Goal: Task Accomplishment & Management: Manage account settings

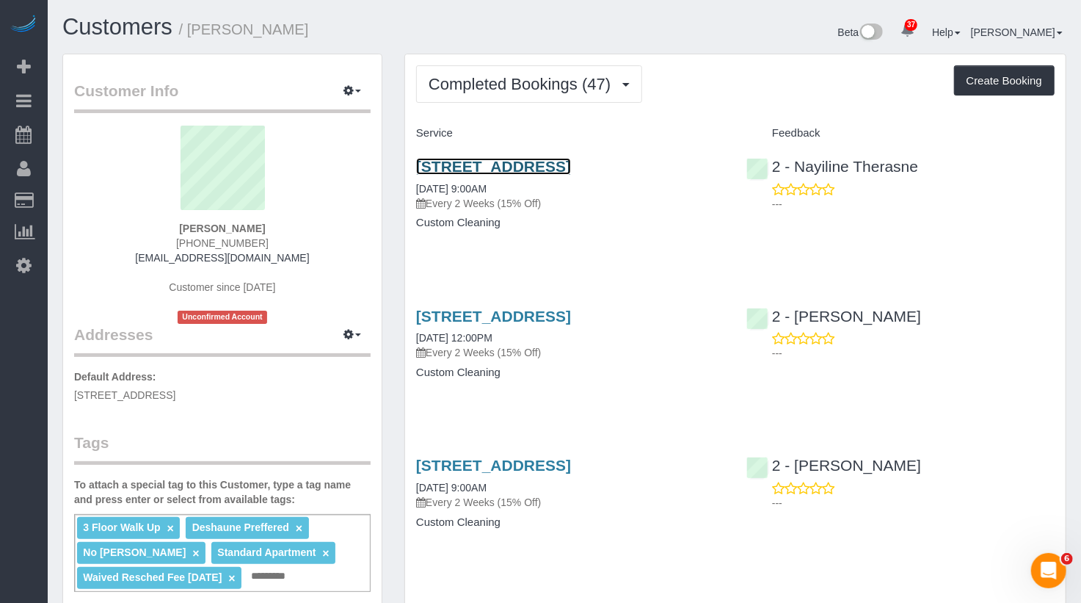
click at [571, 167] on link "194 Court Street, Apt. 8, Brooklyn, NY 11201" at bounding box center [493, 166] width 155 height 17
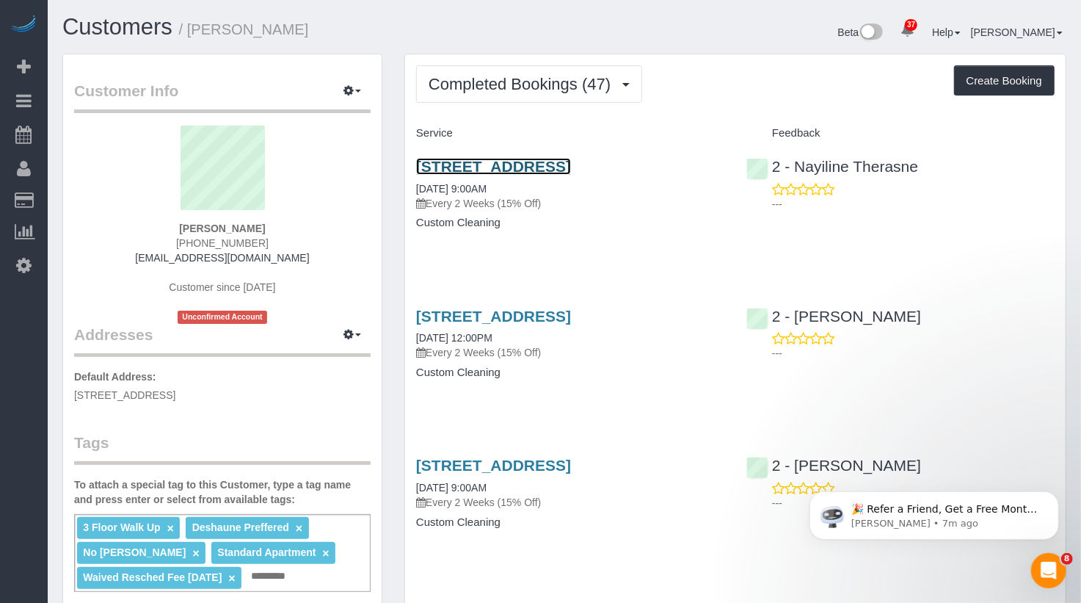
click at [571, 172] on link "194 Court Street, Apt. 8, Brooklyn, NY 11201" at bounding box center [493, 166] width 155 height 17
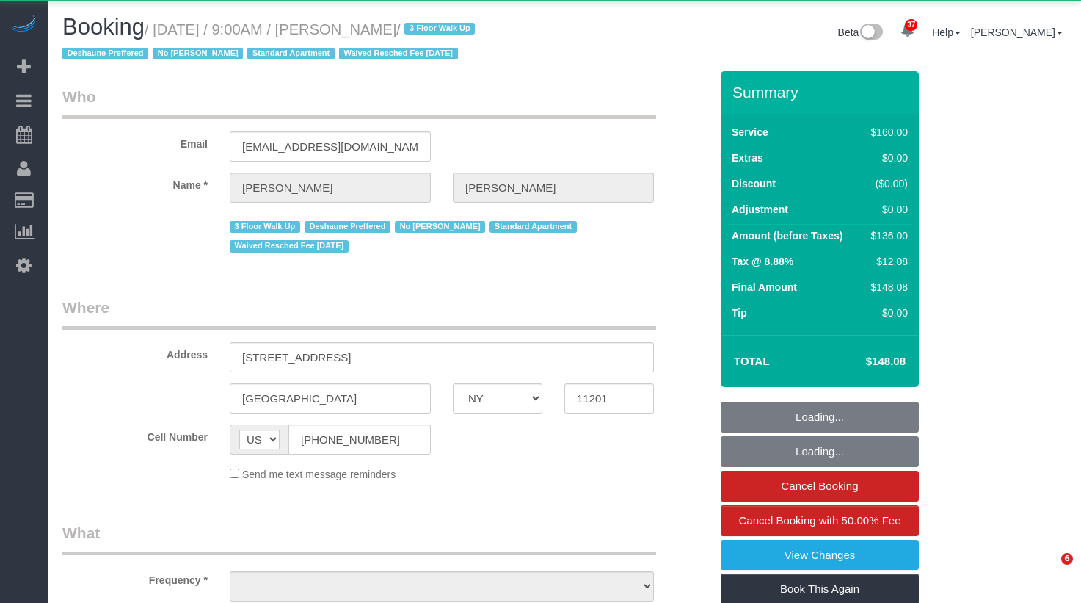
select select "NY"
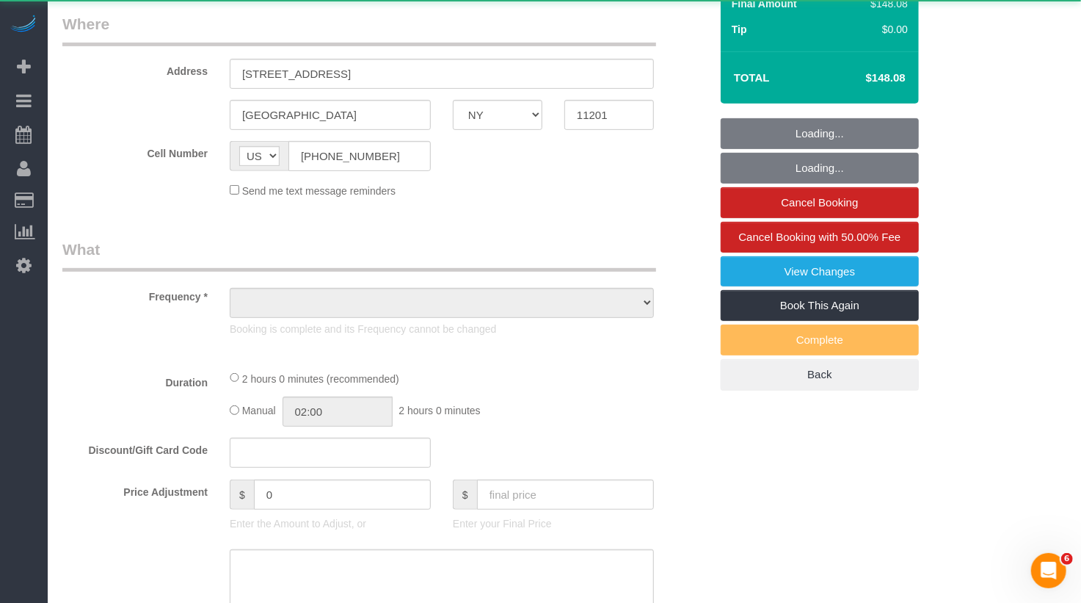
select select "object:982"
select select "spot1"
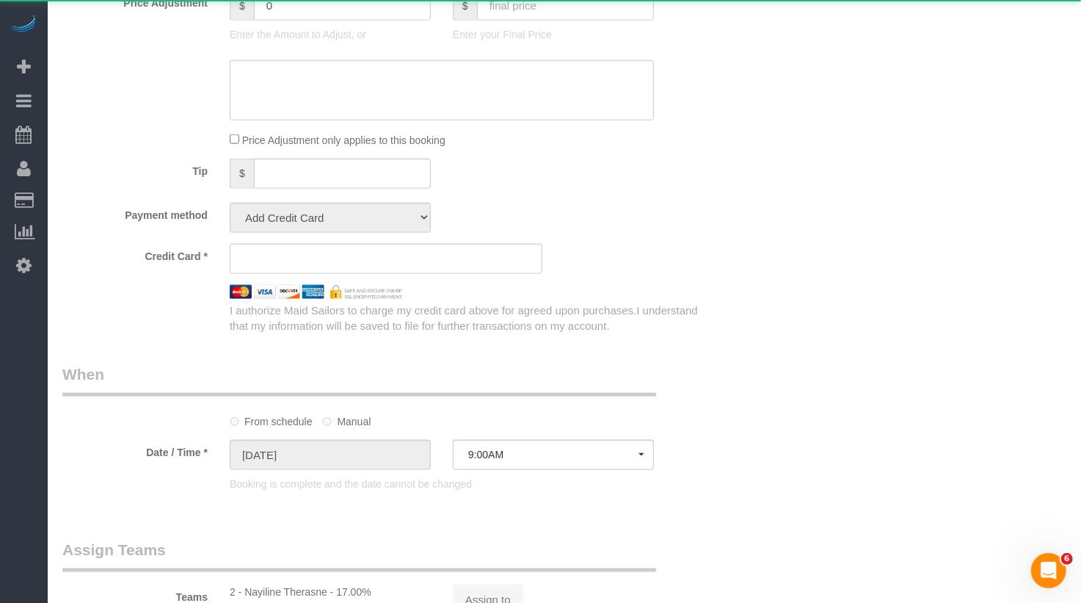
select select "string:stripe-pm_1OAzSh4VGloSiKo7zsHvUDud"
select select "number:89"
select select "number:90"
select select "number:15"
select select "number:7"
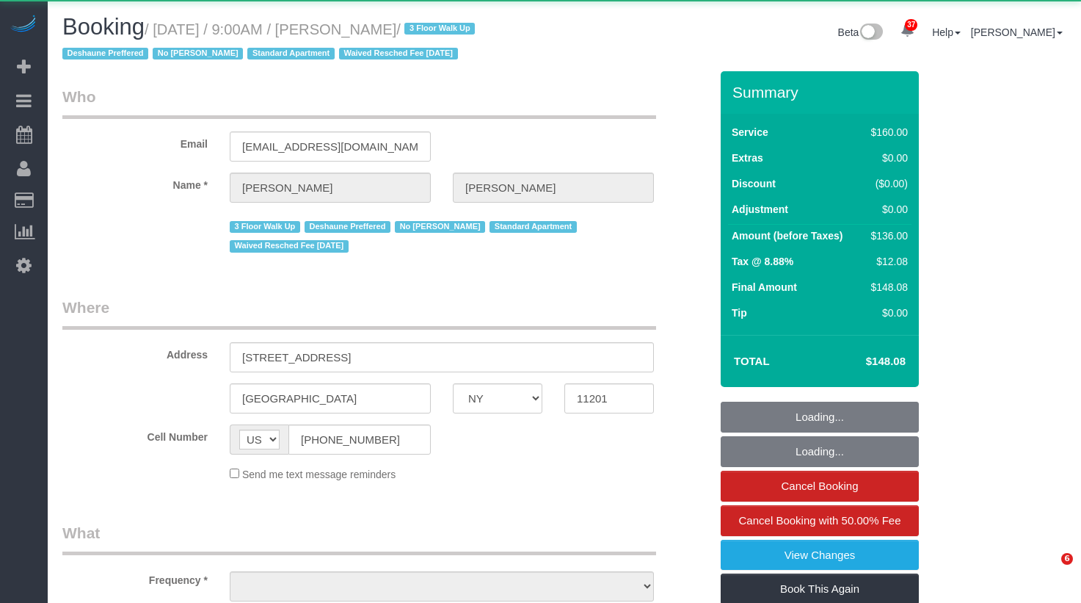
select select "NY"
select select "object:846"
select select "string:stripe-pm_1OAzSh4VGloSiKo7zsHvUDud"
select select "spot1"
select select "number:89"
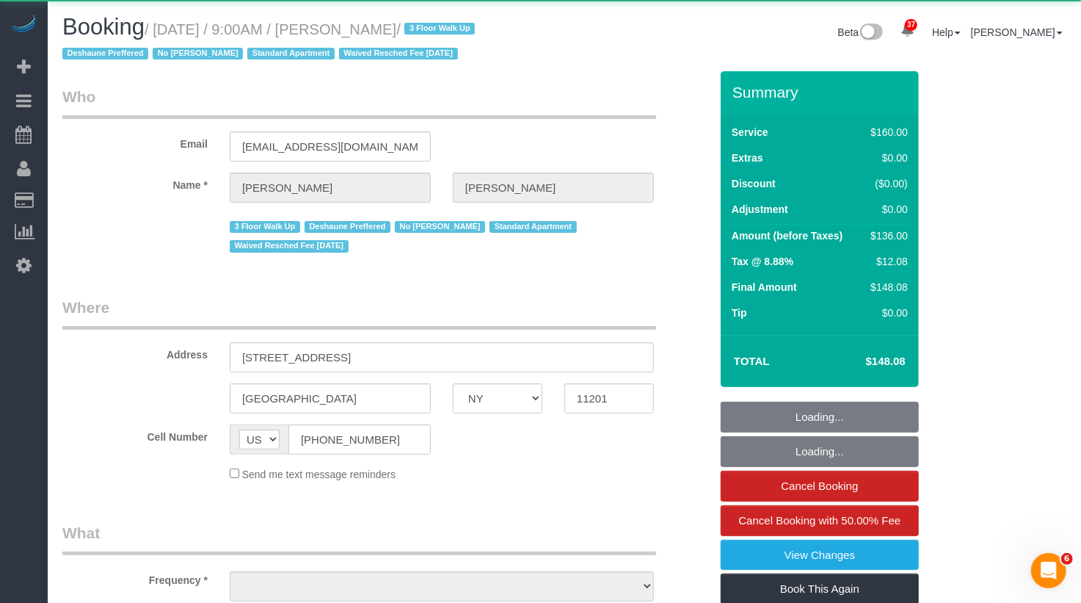
select select "number:90"
select select "number:15"
select select "number:7"
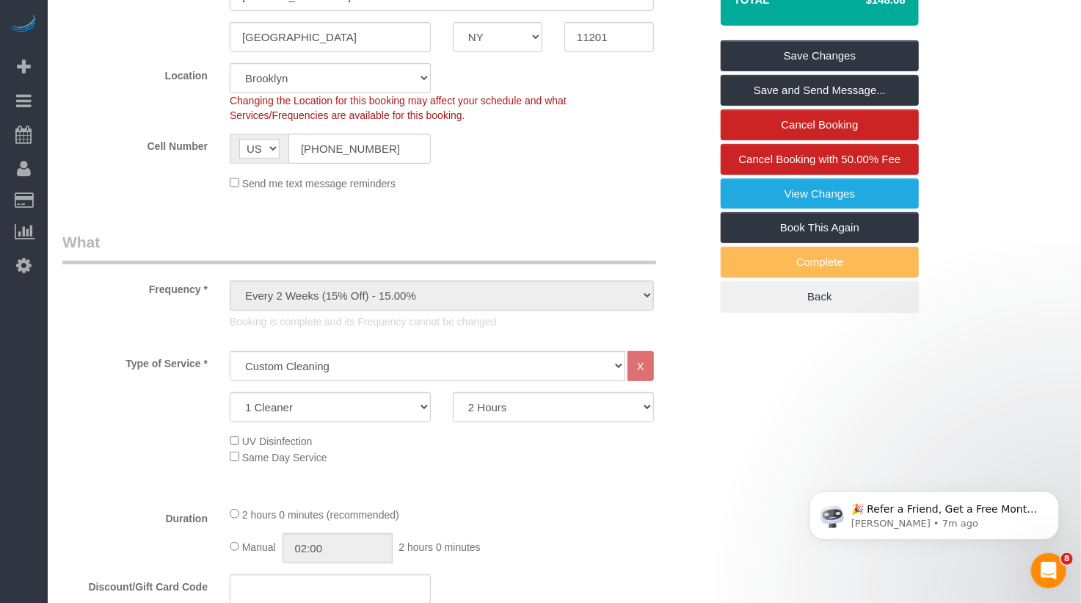
scroll to position [91, 0]
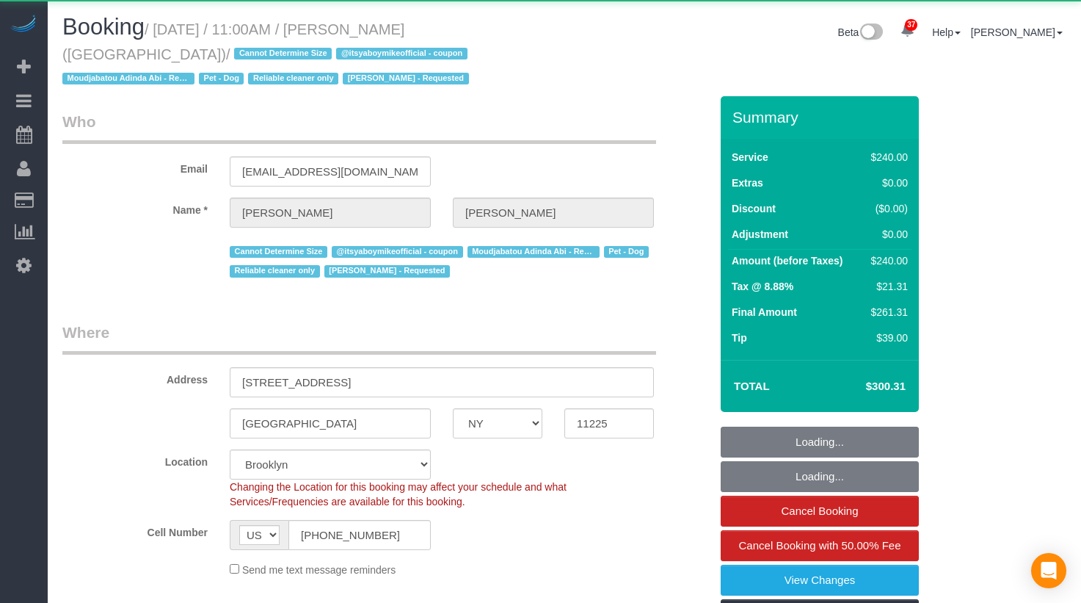
select select "NY"
select select "180"
select select "object:1099"
select select "string:stripe-pm_1QP4kw4VGloSiKo7GlpLBsIX"
select select "spot1"
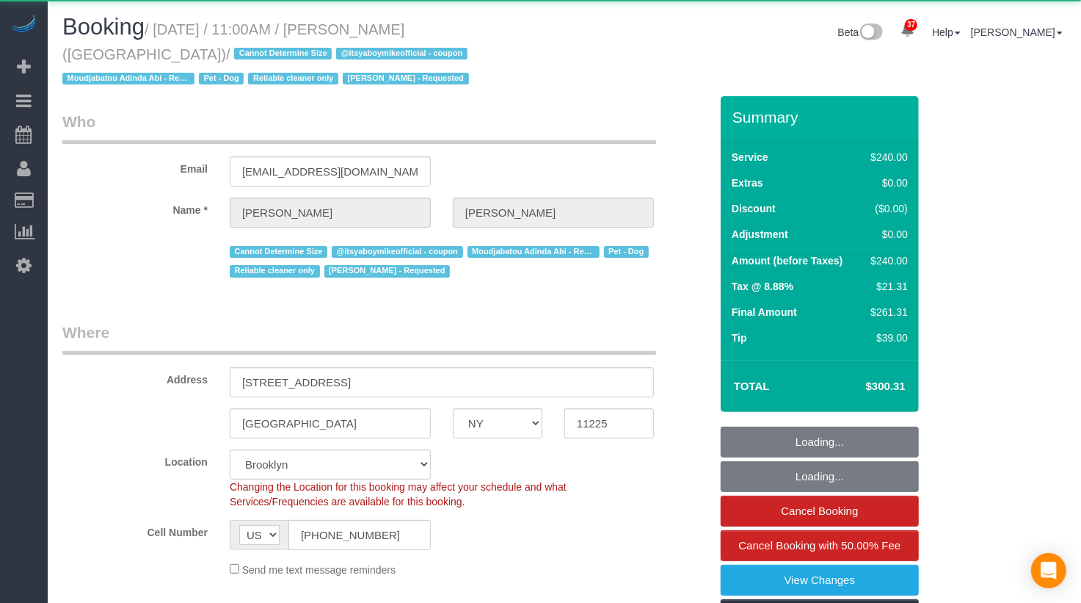
select select "number:89"
select select "number:90"
select select "number:13"
select select "number:5"
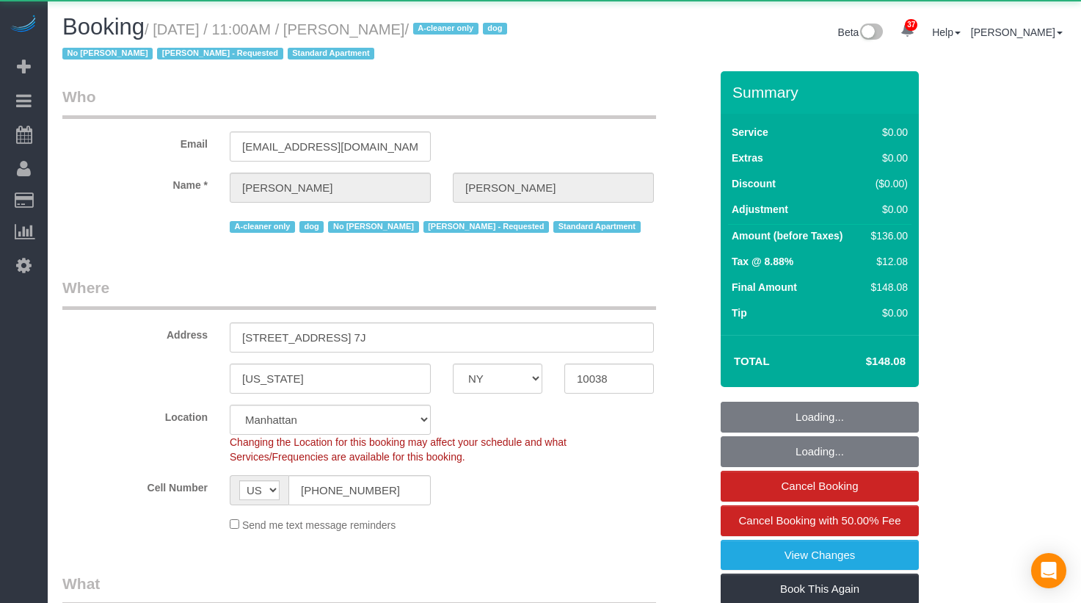
select select "NY"
select select "1"
select select "object:1115"
select select "string:stripe-pm_1Qo4mB4VGloSiKo7UG7wc5hb"
select select "1"
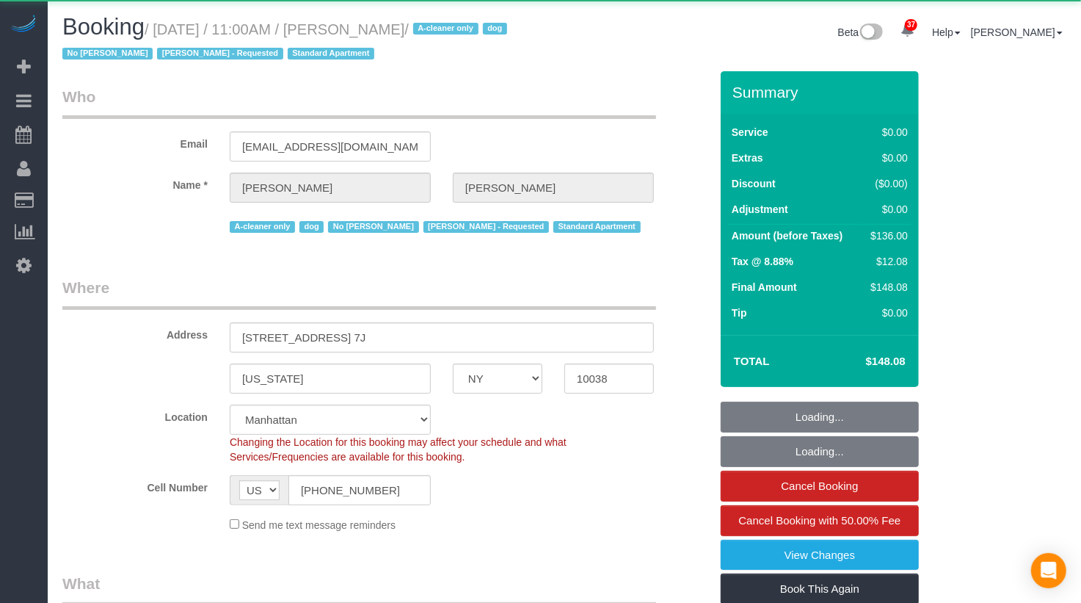
select select "spot1"
select select "number:89"
select select "number:90"
select select "number:13"
select select "number:5"
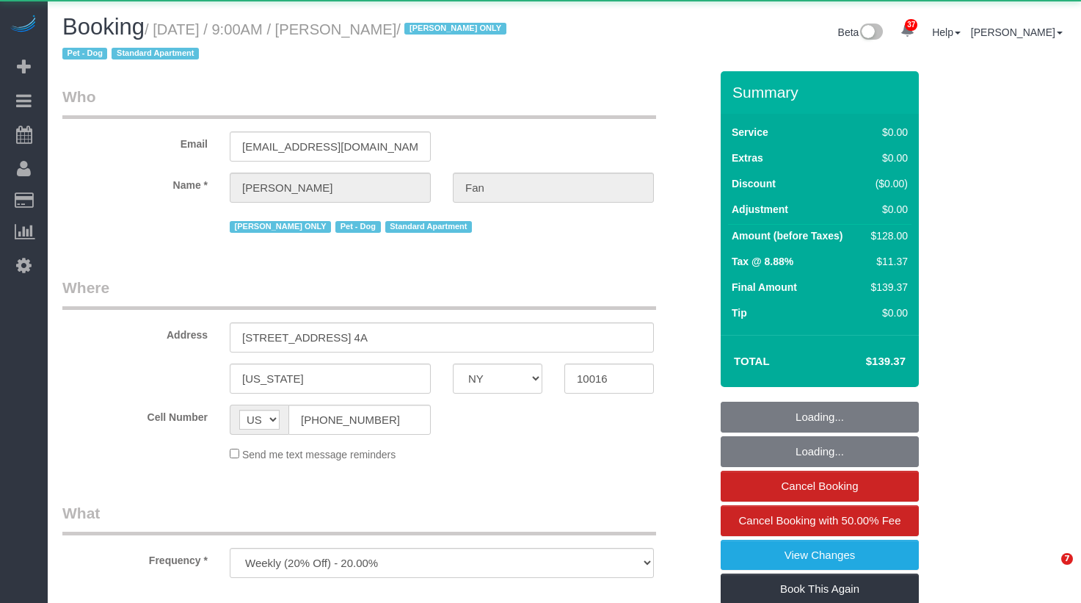
select select "NY"
select select "object:1081"
select select "string:stripe-pm_1Reyyz4VGloSiKo7WNN1ghj2"
select select "1"
select select "spot1"
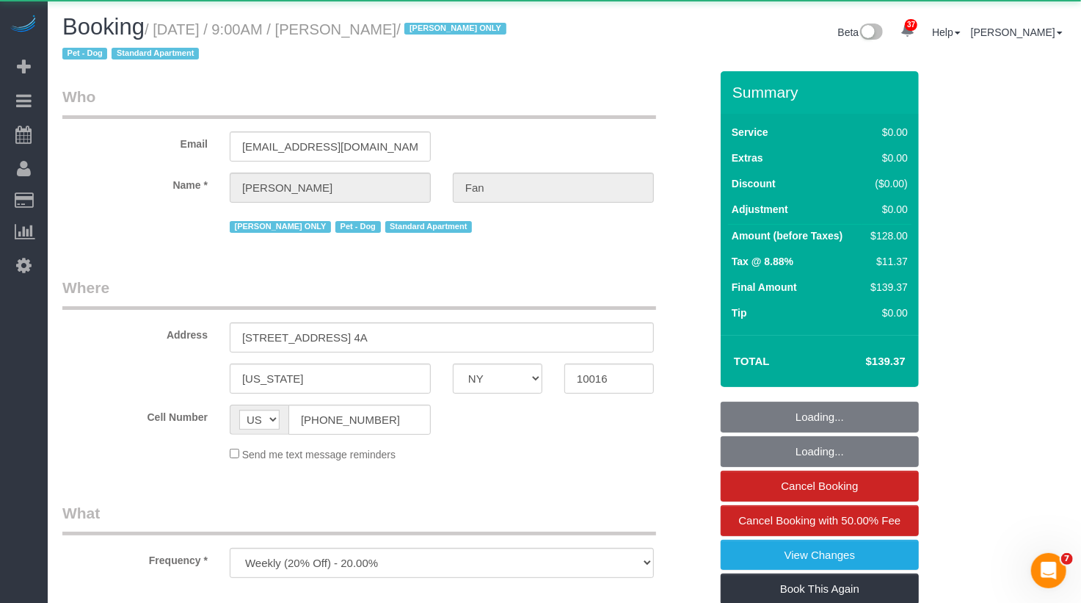
select select "number:89"
select select "number:90"
select select "number:13"
select select "number:5"
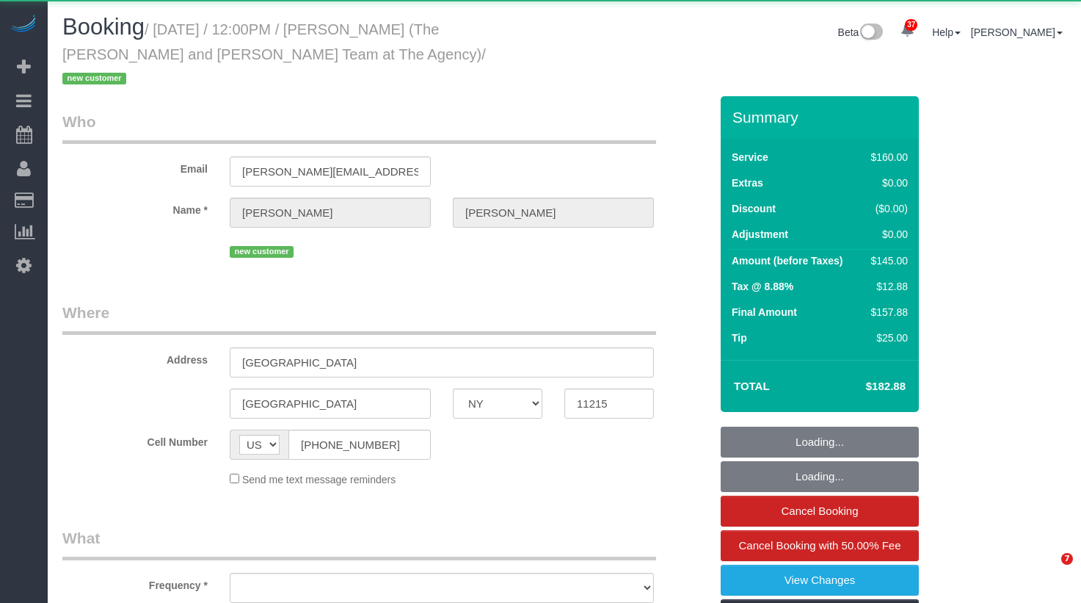
select select "NY"
select select "object:1104"
select select "string:stripe-pm_1SFhFz4VGloSiKo7nHhYeQGh"
select select "spot1"
select select "number:56"
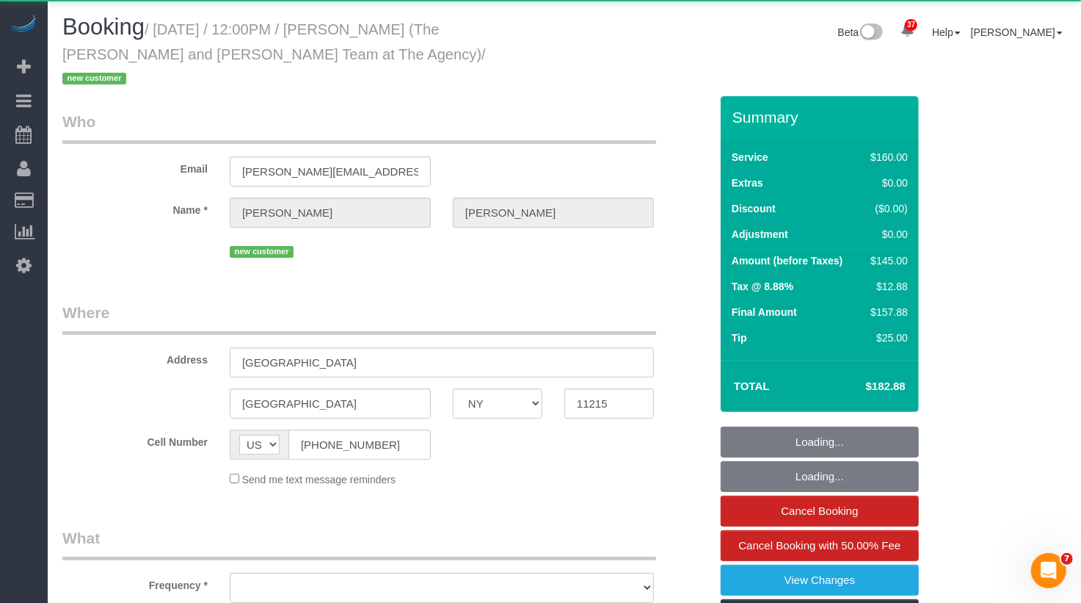
select select "number:73"
select select "number:15"
select select "number:7"
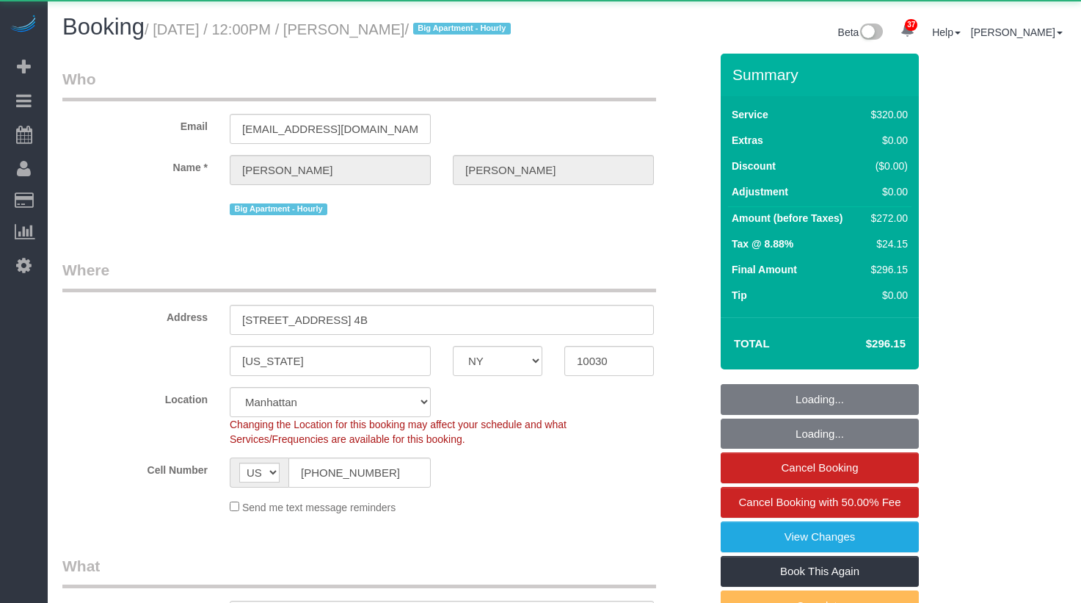
select select "NY"
select select "240"
select select "object:906"
